Goal: Task Accomplishment & Management: Use online tool/utility

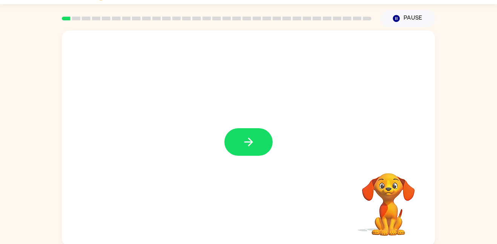
scroll to position [21, 0]
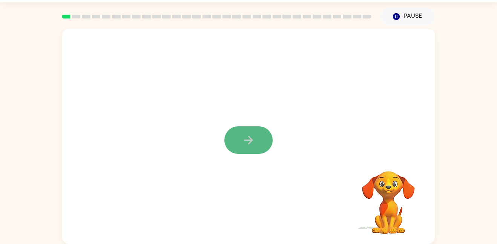
click at [228, 130] on button "button" at bounding box center [248, 140] width 48 height 28
click at [228, 130] on div at bounding box center [230, 122] width 322 height 27
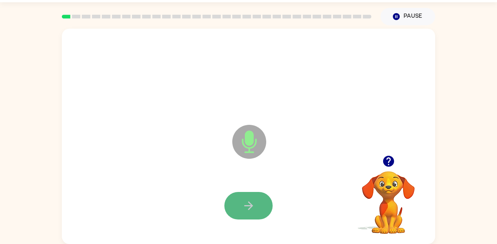
click at [245, 205] on icon "button" at bounding box center [248, 205] width 13 height 13
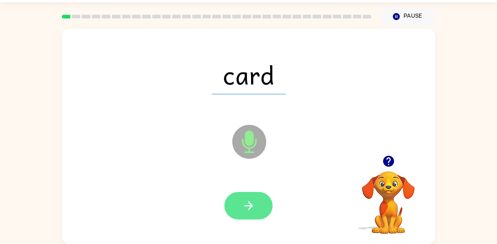
click at [249, 211] on icon "button" at bounding box center [248, 205] width 13 height 13
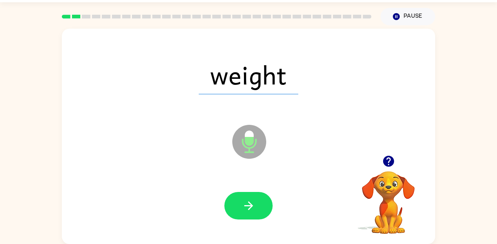
click at [256, 142] on icon "Microphone The Microphone is here when it is your turn to talk" at bounding box center [286, 151] width 113 height 57
click at [249, 201] on icon "button" at bounding box center [248, 205] width 13 height 13
click at [247, 199] on icon "button" at bounding box center [248, 205] width 13 height 13
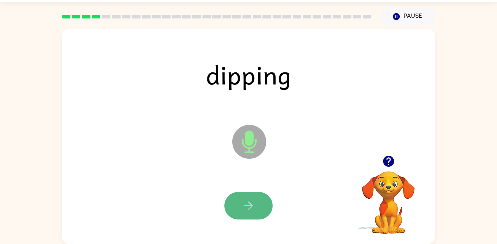
click at [249, 201] on icon "button" at bounding box center [248, 205] width 13 height 13
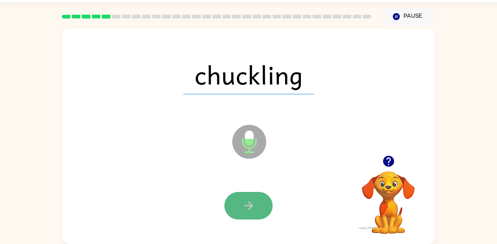
click at [248, 201] on icon "button" at bounding box center [248, 205] width 13 height 13
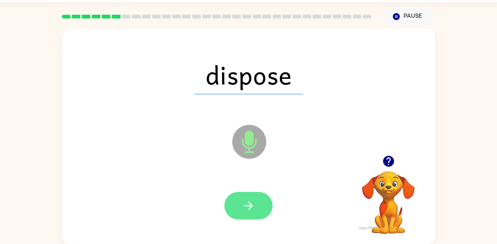
click at [246, 204] on icon "button" at bounding box center [248, 205] width 13 height 13
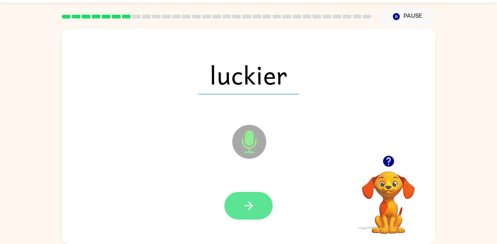
click at [245, 205] on icon "button" at bounding box center [248, 205] width 9 height 9
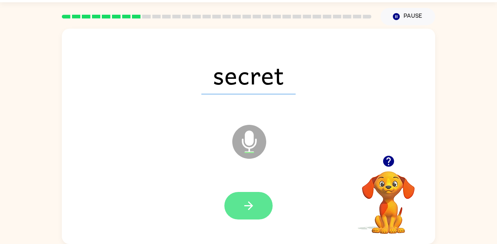
click at [245, 204] on icon "button" at bounding box center [248, 205] width 13 height 13
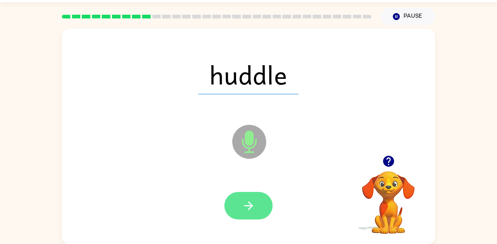
click at [245, 204] on icon "button" at bounding box center [248, 205] width 13 height 13
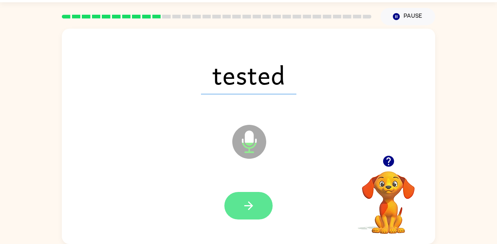
click at [246, 204] on icon "button" at bounding box center [248, 205] width 13 height 13
click at [245, 204] on icon "button" at bounding box center [248, 205] width 13 height 13
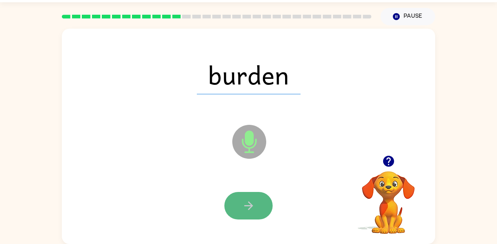
click at [245, 203] on icon "button" at bounding box center [248, 205] width 13 height 13
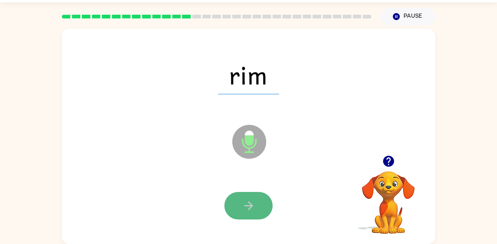
click at [247, 209] on icon "button" at bounding box center [248, 205] width 13 height 13
click at [245, 208] on icon "button" at bounding box center [248, 205] width 13 height 13
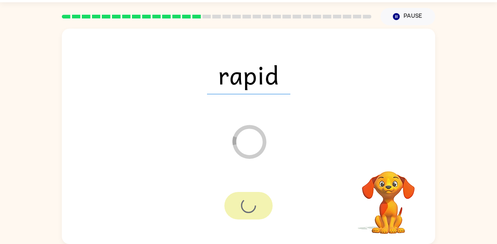
click at [245, 208] on div at bounding box center [248, 206] width 48 height 28
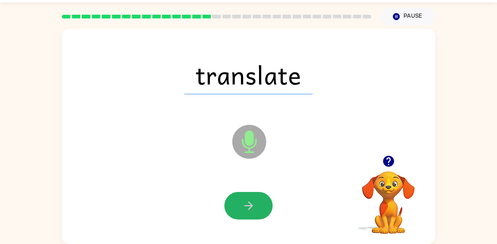
click at [245, 208] on icon "button" at bounding box center [248, 205] width 13 height 13
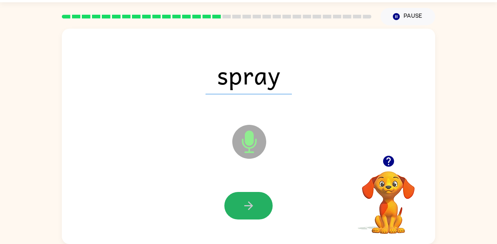
click at [248, 208] on icon "button" at bounding box center [248, 205] width 9 height 9
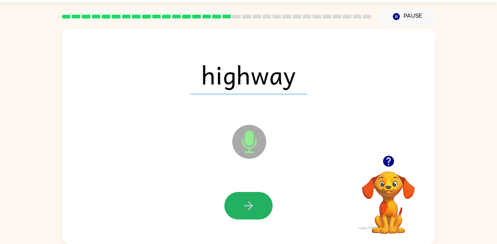
click at [248, 208] on icon "button" at bounding box center [248, 205] width 9 height 9
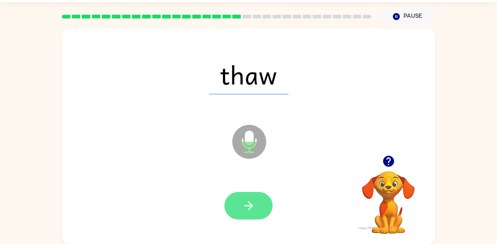
click at [248, 209] on icon "button" at bounding box center [248, 205] width 9 height 9
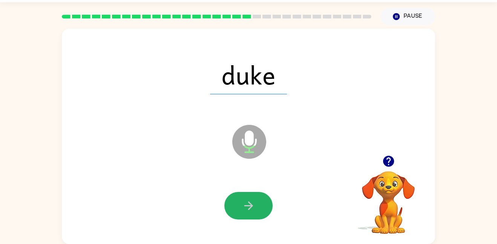
click at [248, 209] on icon "button" at bounding box center [248, 205] width 9 height 9
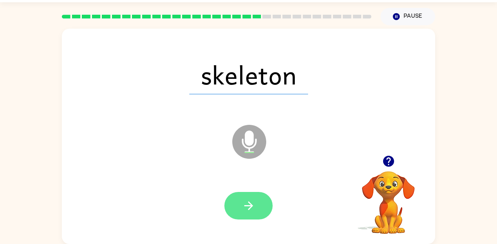
click at [248, 208] on icon "button" at bounding box center [248, 205] width 13 height 13
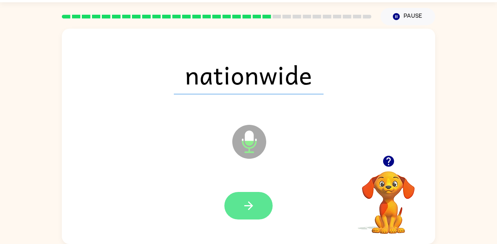
click at [251, 201] on icon "button" at bounding box center [248, 205] width 13 height 13
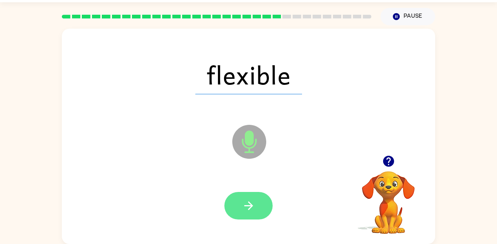
click at [250, 198] on button "button" at bounding box center [248, 206] width 48 height 28
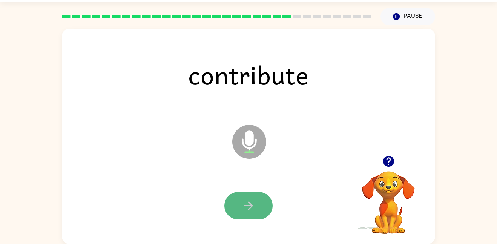
click at [253, 214] on button "button" at bounding box center [248, 206] width 48 height 28
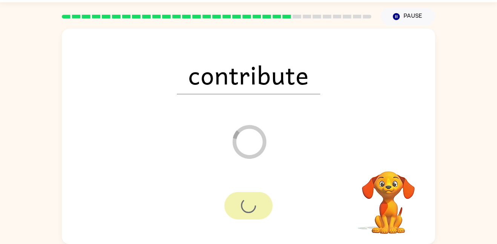
click at [253, 214] on div at bounding box center [248, 206] width 48 height 28
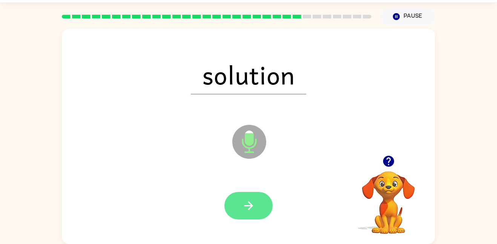
click at [254, 213] on button "button" at bounding box center [248, 206] width 48 height 28
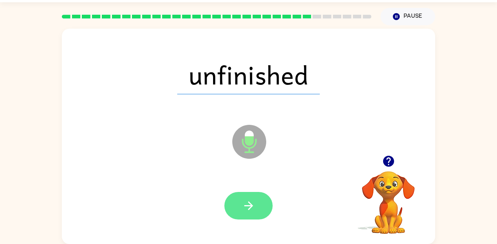
click at [253, 212] on button "button" at bounding box center [248, 206] width 48 height 28
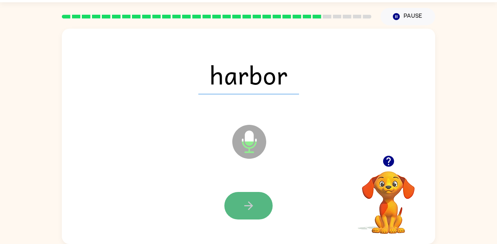
click at [254, 213] on button "button" at bounding box center [248, 206] width 48 height 28
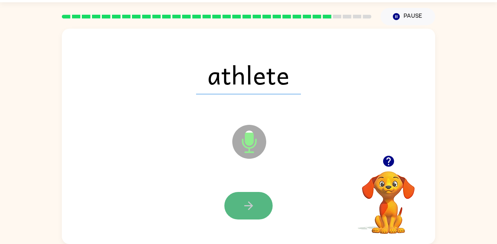
click at [253, 210] on icon "button" at bounding box center [248, 205] width 13 height 13
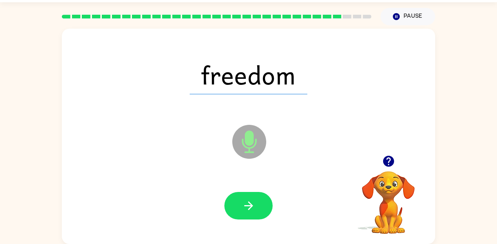
click at [253, 210] on icon "button" at bounding box center [248, 205] width 13 height 13
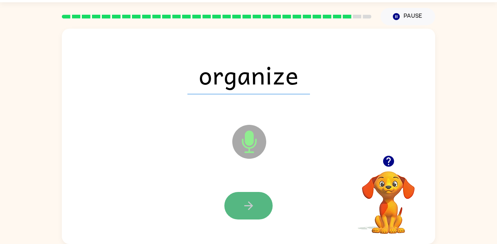
click at [253, 211] on icon "button" at bounding box center [248, 205] width 13 height 13
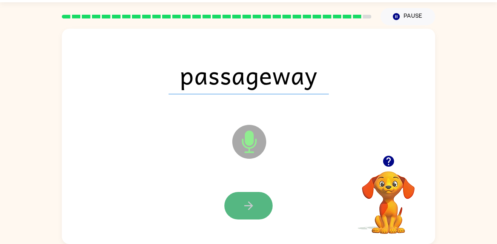
click at [255, 210] on button "button" at bounding box center [248, 206] width 48 height 28
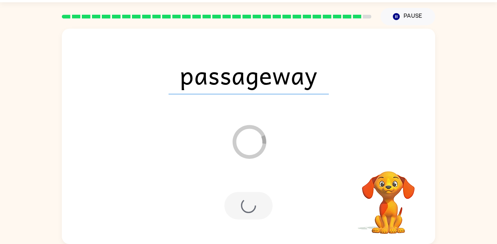
scroll to position [8, 0]
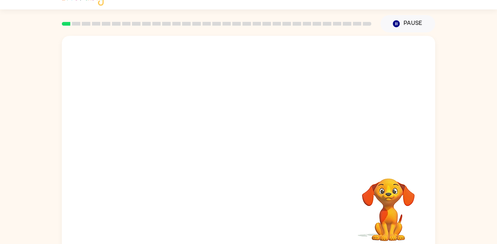
scroll to position [21, 0]
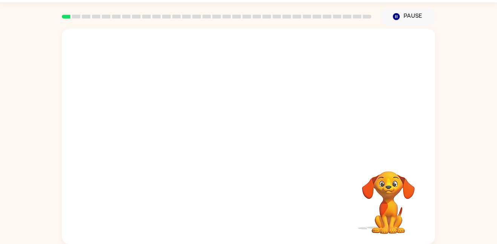
click at [188, 99] on video "Your browser must support playing .mp4 files to use Literably. Please try using…" at bounding box center [248, 92] width 373 height 127
click at [389, 165] on video "Your browser must support playing .mp4 files to use Literably. Please try using…" at bounding box center [388, 196] width 75 height 75
click at [404, 186] on video "Your browser must support playing .mp4 files to use Literably. Please try using…" at bounding box center [388, 196] width 75 height 75
drag, startPoint x: 404, startPoint y: 186, endPoint x: 388, endPoint y: 155, distance: 34.2
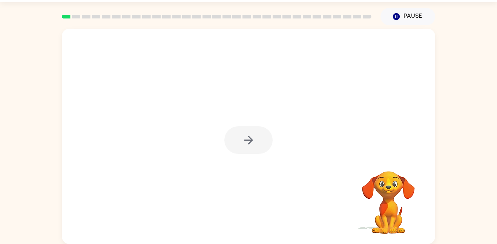
click at [388, 155] on div "Your browser must support playing .mp4 files to use Literably. Please try using…" at bounding box center [248, 136] width 373 height 215
drag, startPoint x: 384, startPoint y: 188, endPoint x: 348, endPoint y: 94, distance: 100.6
click at [348, 94] on div "Your browser must support playing .mp4 files to use Literably. Please try using…" at bounding box center [248, 136] width 373 height 215
click at [268, 144] on button "button" at bounding box center [248, 140] width 48 height 28
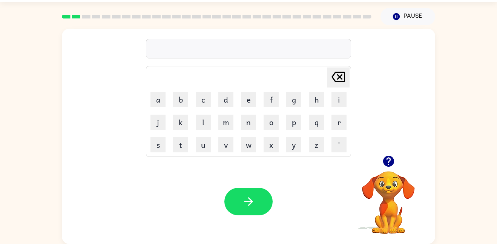
click at [386, 162] on icon "button" at bounding box center [388, 161] width 11 height 11
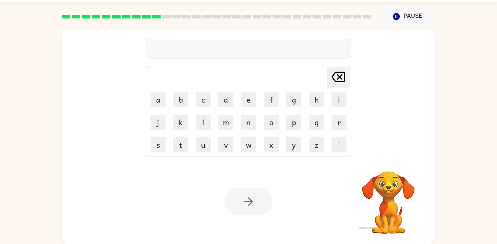
click at [397, 212] on video "Your browser must support playing .mp4 files to use Literably. Please try using…" at bounding box center [388, 196] width 75 height 75
click at [393, 204] on video "Your browser must support playing .mp4 files to use Literably. Please try using…" at bounding box center [388, 196] width 75 height 75
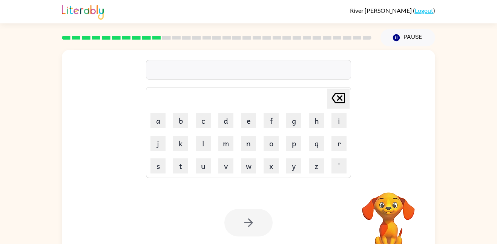
scroll to position [4, 0]
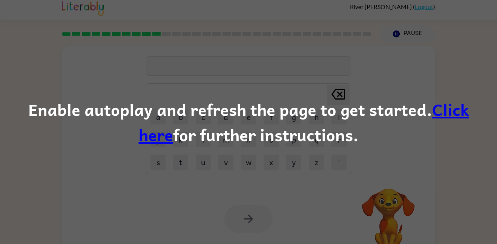
click at [402, 131] on div "Enable autoplay and refresh the page to get started. Click here for further ins…" at bounding box center [248, 121] width 497 height 51
click at [293, 178] on div "Enable autoplay and refresh the page to get started. Click here for further ins…" at bounding box center [248, 122] width 497 height 244
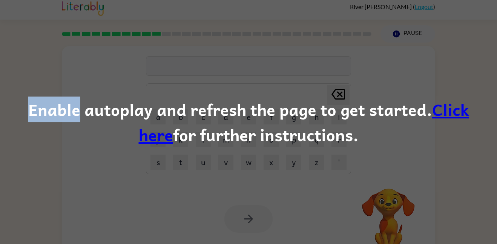
click at [293, 178] on div "Enable autoplay and refresh the page to get started. Click here for further ins…" at bounding box center [248, 122] width 497 height 244
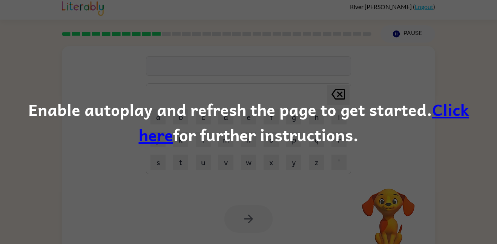
click at [293, 178] on div "Enable autoplay and refresh the page to get started. Click here for further ins…" at bounding box center [248, 122] width 497 height 244
click at [444, 110] on link "Click here" at bounding box center [304, 121] width 330 height 51
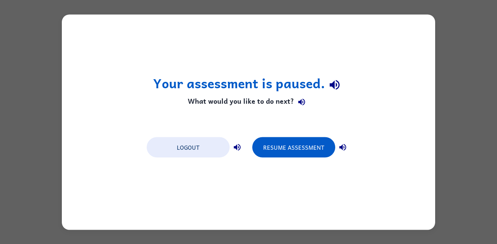
scroll to position [0, 0]
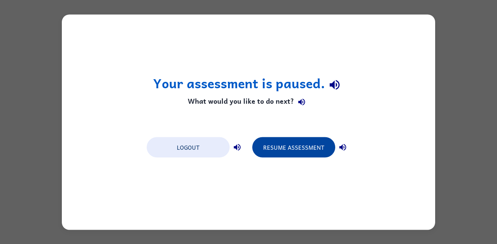
click at [277, 153] on button "Resume Assessment" at bounding box center [293, 147] width 83 height 20
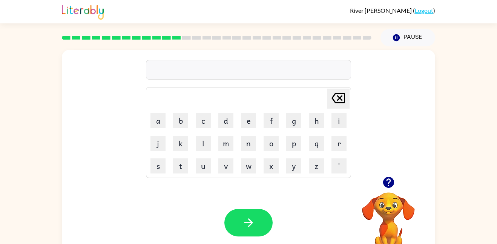
click at [392, 183] on icon "button" at bounding box center [388, 182] width 11 height 11
